Goal: Task Accomplishment & Management: Manage account settings

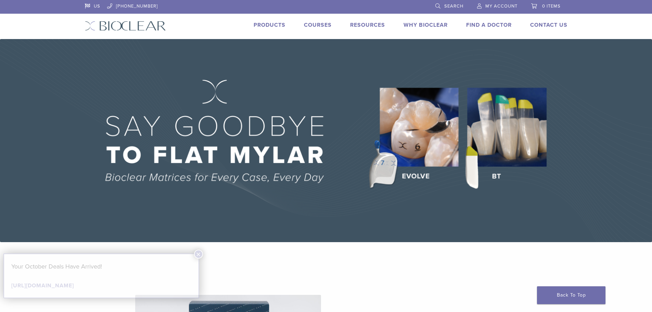
click at [498, 6] on span "My Account" at bounding box center [501, 5] width 32 height 5
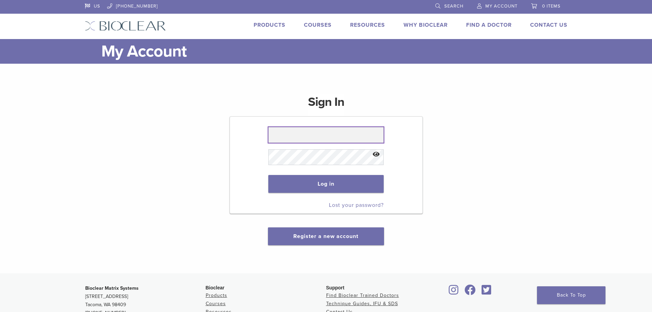
click at [344, 132] on input "text" at bounding box center [325, 135] width 115 height 16
type input "**********"
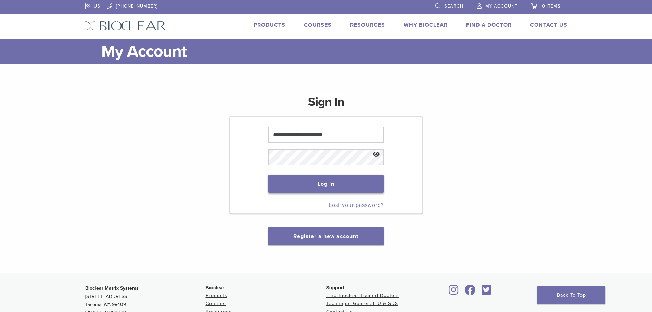
click at [338, 182] on button "Log in" at bounding box center [325, 184] width 115 height 18
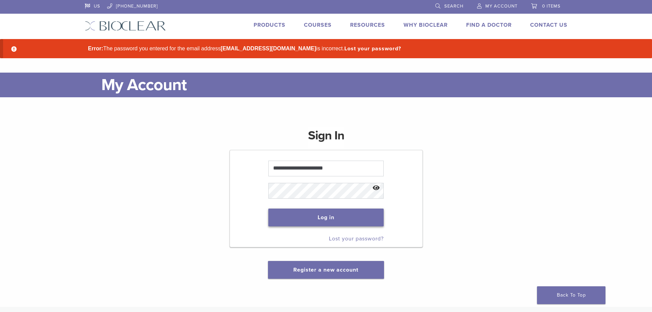
click at [330, 216] on button "Log in" at bounding box center [325, 217] width 115 height 18
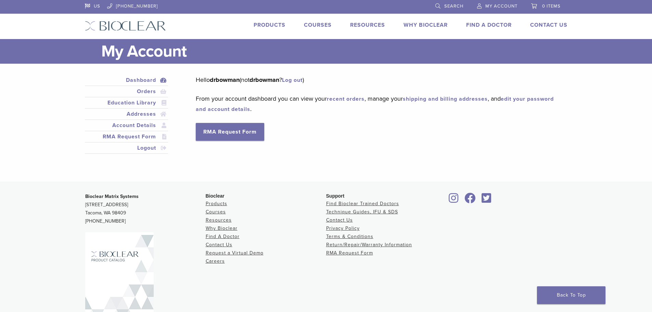
click at [502, 6] on span "My Account" at bounding box center [501, 5] width 32 height 5
click at [128, 125] on link "Account Details" at bounding box center [126, 125] width 81 height 8
